Goal: Check status: Check status

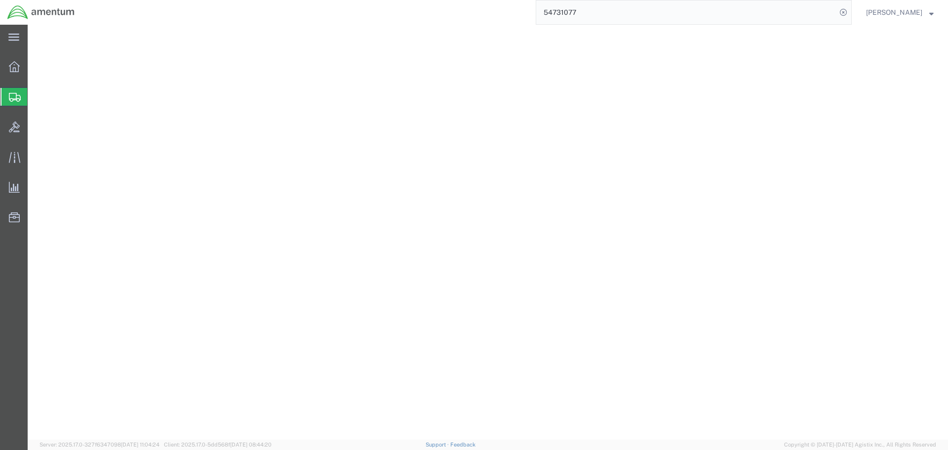
select select "49929"
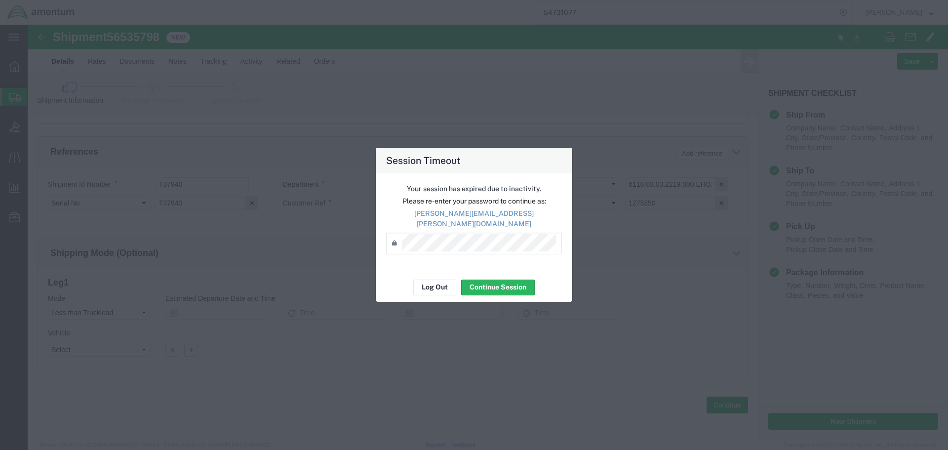
scroll to position [604, 0]
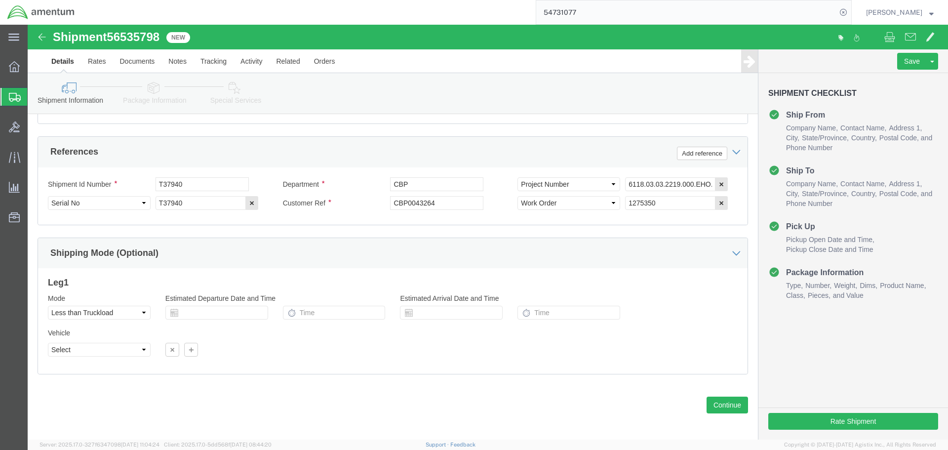
click at [850, 13] on icon at bounding box center [843, 12] width 14 height 14
click at [850, 12] on icon at bounding box center [843, 12] width 14 height 14
paste input "56528857"
type input "56528857"
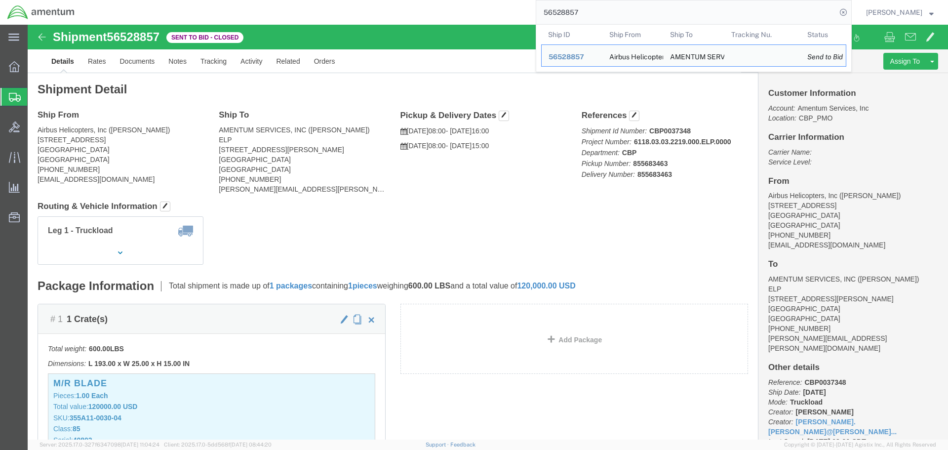
click div "Shipment Detail Ship From Airbus Helicopters, Inc ([PERSON_NAME]) [STREET_ADDRE…"
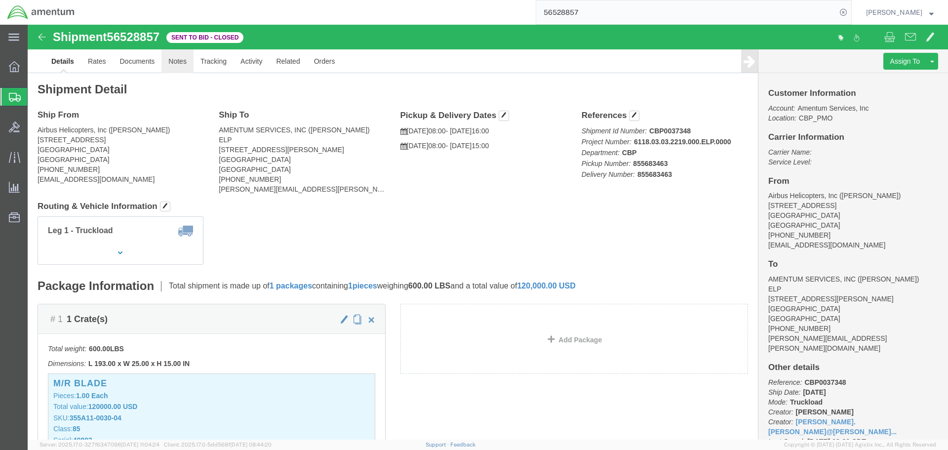
click link "Notes"
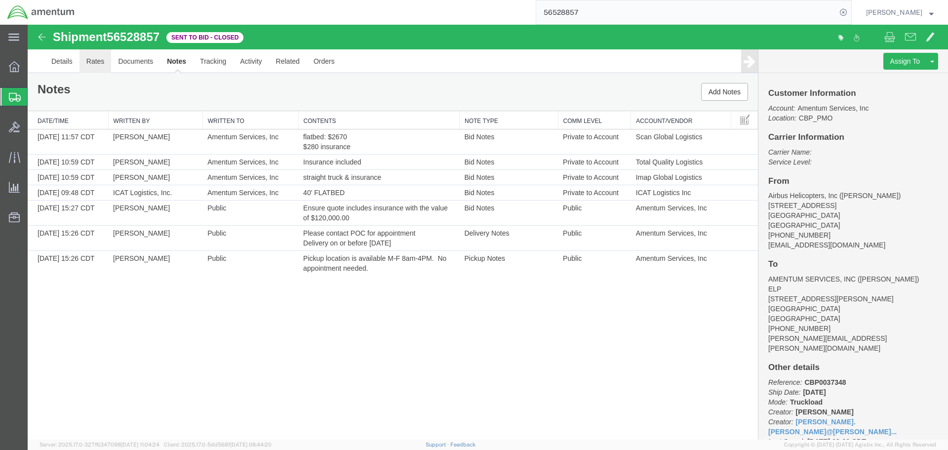
click at [103, 63] on link "Rates" at bounding box center [95, 61] width 32 height 24
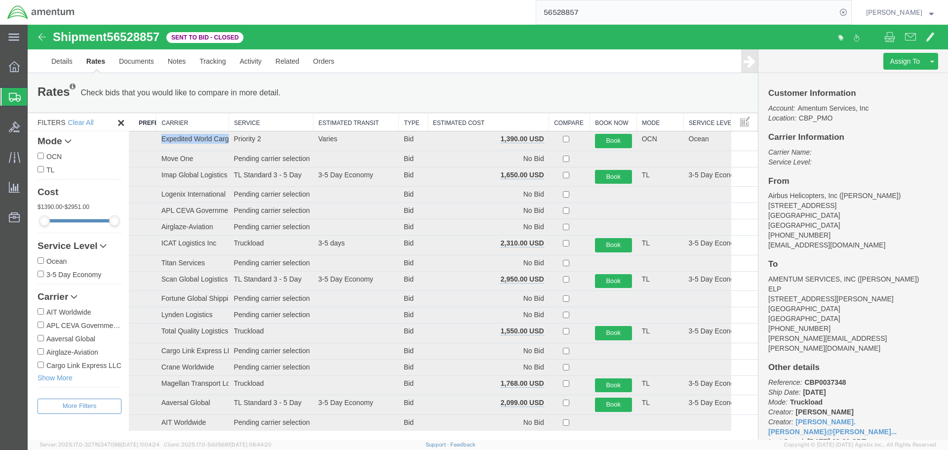
drag, startPoint x: 159, startPoint y: 141, endPoint x: 228, endPoint y: 139, distance: 68.6
click at [228, 139] on tr "Expedited World Cargo Priority 2 Varies Bid 1,390.00 USD Book OCN Ocean" at bounding box center [443, 141] width 629 height 20
copy td "Expedited World Cargo"
